Goal: Transaction & Acquisition: Purchase product/service

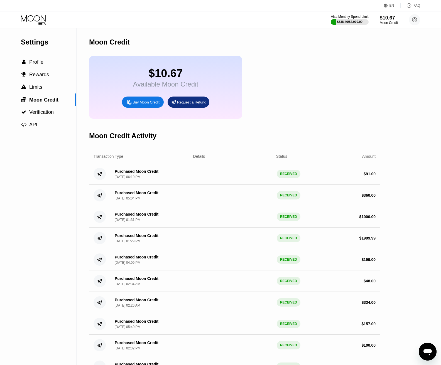
click at [143, 108] on div "Buy Moon Credit" at bounding box center [143, 102] width 42 height 11
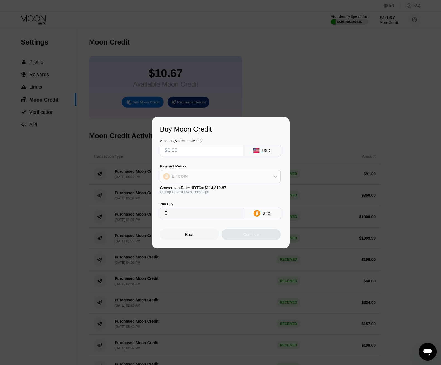
click at [240, 181] on div "BITCOIN" at bounding box center [220, 176] width 120 height 11
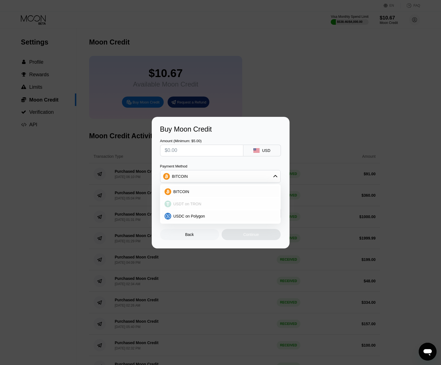
click at [210, 205] on div "USDT on TRON" at bounding box center [223, 204] width 105 height 4
type input "0.00"
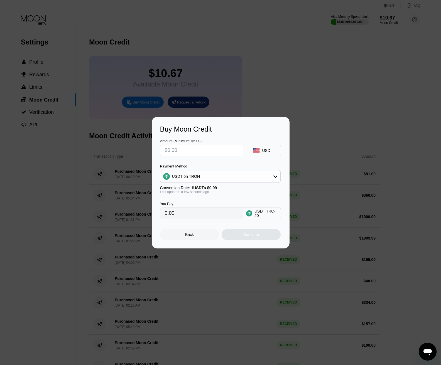
click at [209, 219] on input "0.00" at bounding box center [202, 213] width 74 height 11
click at [206, 216] on input "0.00" at bounding box center [202, 213] width 74 height 11
click at [198, 177] on div "USDT on TRON" at bounding box center [186, 176] width 28 height 4
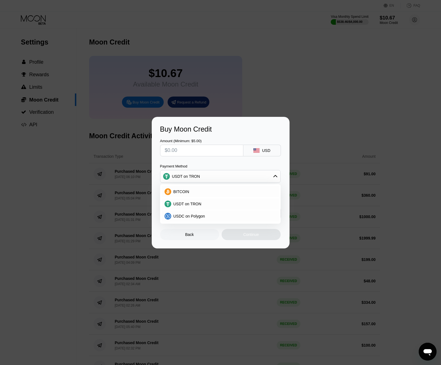
click at [199, 179] on div "USDT on TRON" at bounding box center [220, 176] width 120 height 11
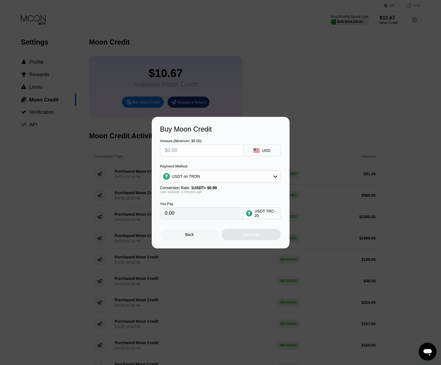
click at [184, 219] on input "0.00" at bounding box center [202, 213] width 74 height 11
click at [184, 218] on input "0.00" at bounding box center [202, 213] width 74 height 11
click at [177, 156] on div "Amount (Minimum: $5.00) USD Payment Method USDT on TRON Conversion Rate: 1 USDT…" at bounding box center [220, 176] width 121 height 86
click at [178, 155] on input "text" at bounding box center [202, 150] width 74 height 11
type input "$1"
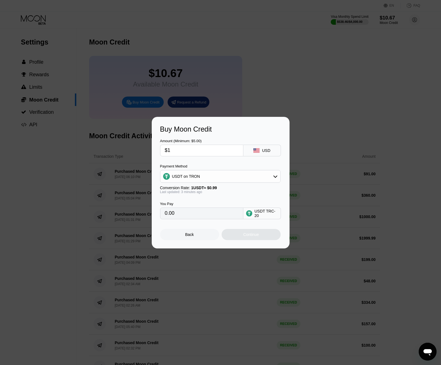
type input "1.01"
type input "$10"
type input "10.10"
type input "$10"
click at [206, 175] on div "USDT on TRON" at bounding box center [220, 176] width 120 height 11
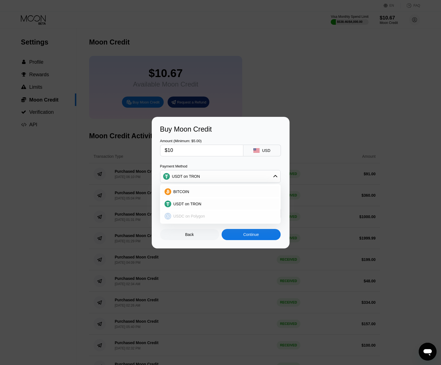
click at [196, 217] on span "USDC on Polygon" at bounding box center [190, 216] width 32 height 4
type input "10.00000000"
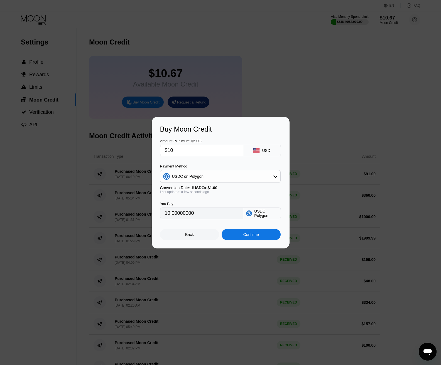
click at [63, 93] on div at bounding box center [222, 182] width 445 height 365
click at [37, 18] on div at bounding box center [222, 182] width 445 height 365
click at [190, 237] on div "Back" at bounding box center [189, 235] width 9 height 4
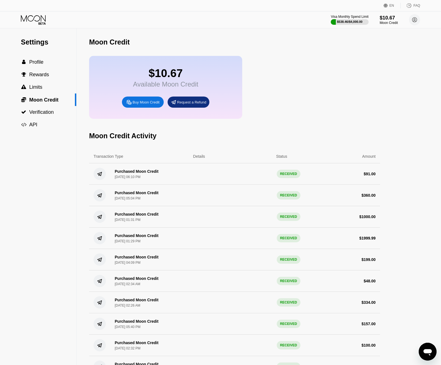
click at [23, 19] on icon at bounding box center [34, 20] width 26 height 10
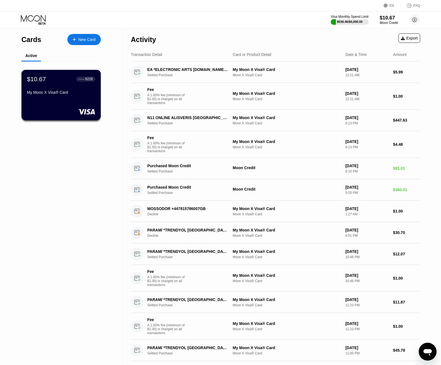
click at [61, 95] on div "My Moon X Visa® Card" at bounding box center [61, 92] width 68 height 4
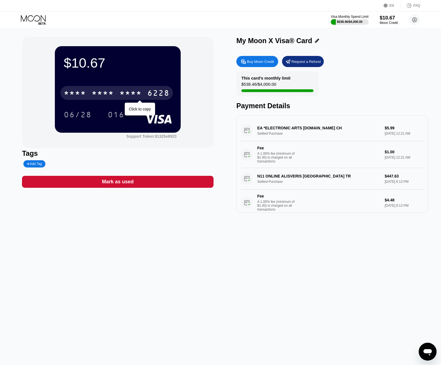
click at [86, 98] on div "* * * *" at bounding box center [75, 93] width 22 height 9
